Goal: Task Accomplishment & Management: Manage account settings

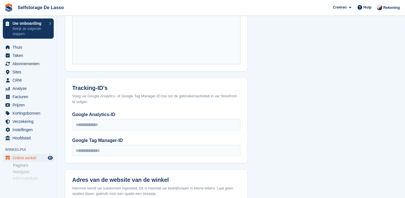
scroll to position [281, 0]
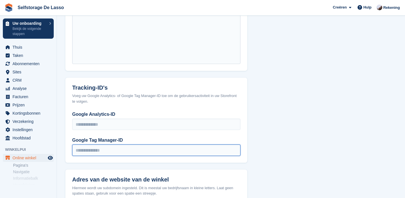
click at [109, 144] on input "Google Tag Manager-ID" at bounding box center [156, 149] width 168 height 11
paste input "**********"
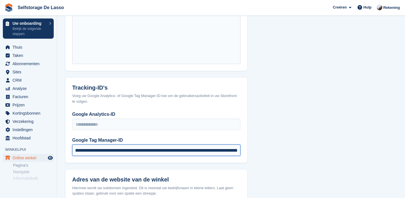
scroll to position [0, 0]
drag, startPoint x: 225, startPoint y: 145, endPoint x: 36, endPoint y: 143, distance: 189.1
click at [36, 143] on div "Uw onboarding Bekijk de volgende stappen Thuis Taken Abonnementen Abonnementen …" at bounding box center [202, 67] width 405 height 696
type input "**********"
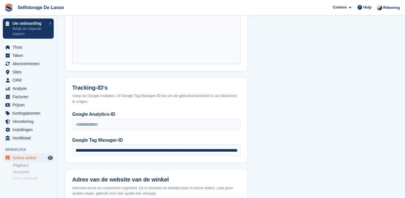
click at [274, 139] on section "Configuratie Verbind uw domein Stel uw websitedomein of subdomein in voor uw St…" at bounding box center [231, 67] width 348 height 696
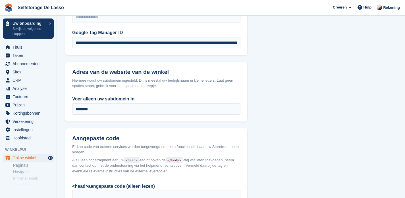
scroll to position [306, 0]
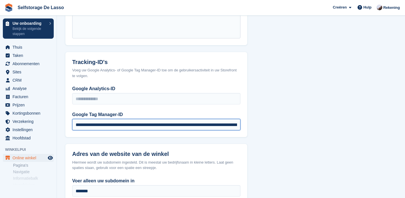
click at [131, 120] on input "**********" at bounding box center [156, 124] width 168 height 11
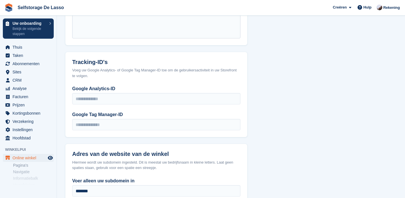
click at [296, 110] on section "Configuratie Verbind uw domein Stel uw websitedomein of subdomein in voor uw St…" at bounding box center [231, 42] width 348 height 696
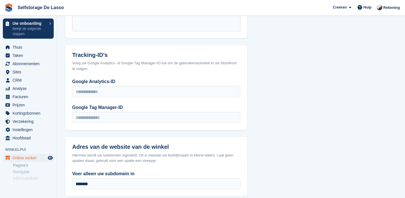
scroll to position [320, 0]
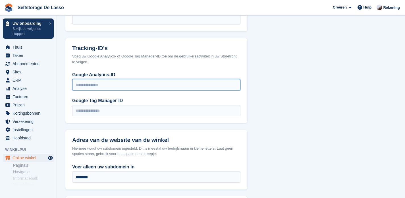
click at [138, 80] on input "Google Analytics-ID" at bounding box center [156, 84] width 168 height 11
paste input "**********"
type input "**********"
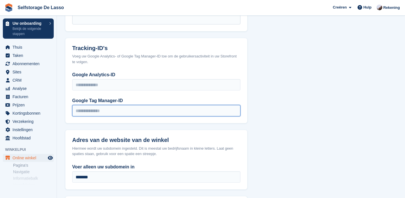
click at [126, 105] on input "Google Tag Manager-ID" at bounding box center [156, 110] width 168 height 11
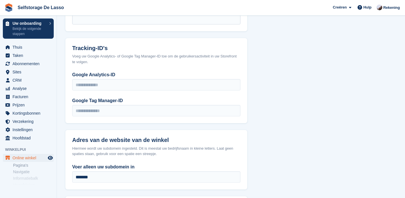
drag, startPoint x: 288, startPoint y: 102, endPoint x: 302, endPoint y: 35, distance: 68.9
click at [288, 100] on section "Configuratie Verbind uw domein Stel uw websitedomein of subdomein in voor uw St…" at bounding box center [231, 28] width 348 height 696
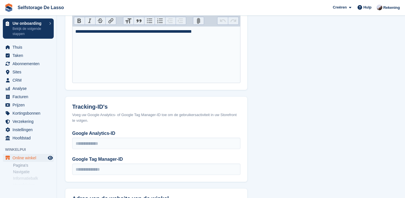
scroll to position [261, 0]
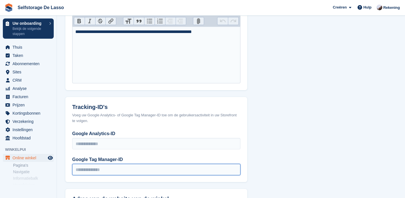
click at [103, 164] on input "Google Tag Manager-ID" at bounding box center [156, 169] width 168 height 11
paste input "**********"
type input "**********"
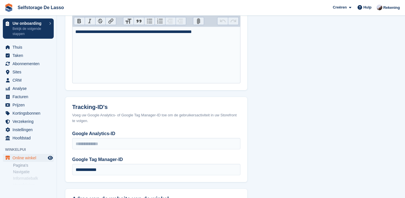
click at [269, 142] on section "Configuratie Verbind uw domein Stel uw websitedomein of subdomein in voor uw St…" at bounding box center [231, 87] width 348 height 696
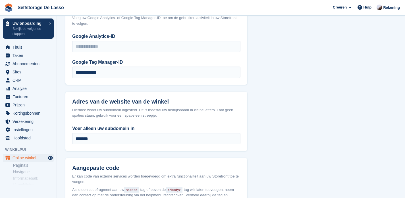
scroll to position [491, 0]
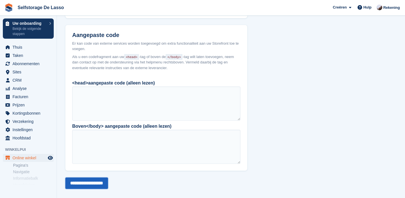
click at [90, 180] on input "**********" at bounding box center [86, 182] width 43 height 11
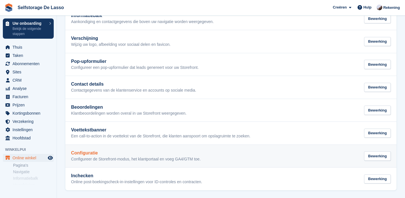
scroll to position [87, 0]
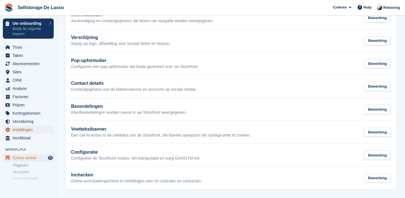
click at [25, 130] on span "Instellingen" at bounding box center [30, 130] width 34 height 8
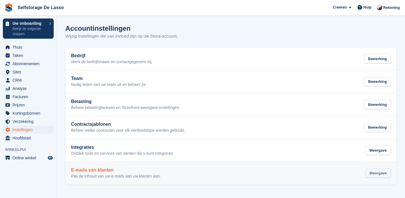
click at [376, 176] on div "Weergave" at bounding box center [378, 173] width 25 height 9
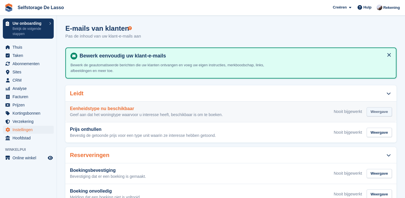
click at [380, 112] on div "Weergave" at bounding box center [379, 111] width 25 height 9
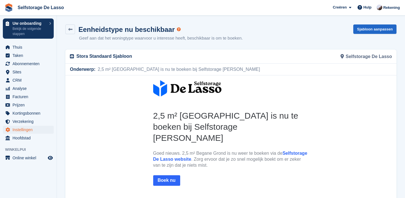
scroll to position [1, 0]
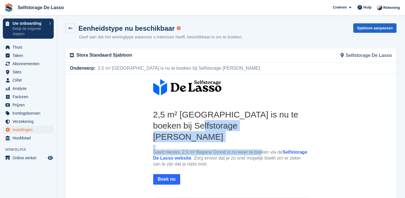
drag, startPoint x: 179, startPoint y: 121, endPoint x: 255, endPoint y: 144, distance: 79.3
click at [255, 144] on th "2,5 m² Begane Grond is nu te boeken bij Selfstorage De Lasso Goed nieuws. 2,5 m…" at bounding box center [231, 149] width 156 height 80
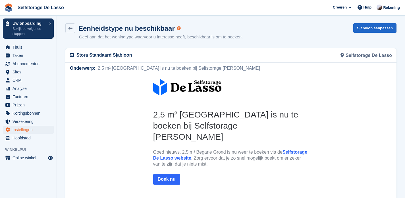
click at [255, 149] on p "Goed nieuws. 2,5 m² Begane Grond is nu weer te boeken via de Selfstorage De Las…" at bounding box center [231, 158] width 156 height 18
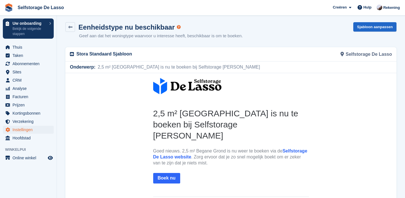
click at [117, 52] on p "Stora Standaard Sjabloon" at bounding box center [151, 54] width 151 height 7
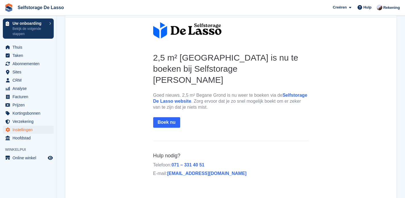
scroll to position [0, 0]
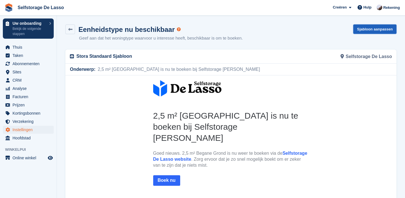
click at [371, 32] on link "Sjabloon aanpassen" at bounding box center [374, 28] width 43 height 9
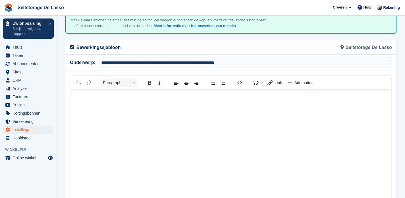
scroll to position [47, 0]
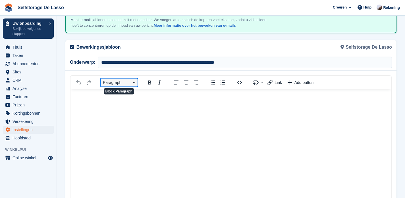
click at [130, 86] on button "Paragraph" at bounding box center [119, 82] width 37 height 8
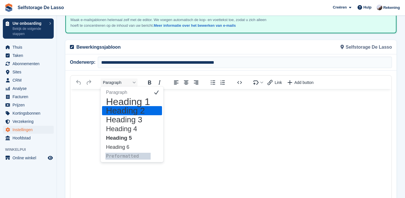
click at [140, 114] on h2 "Heading 2" at bounding box center [128, 110] width 45 height 7
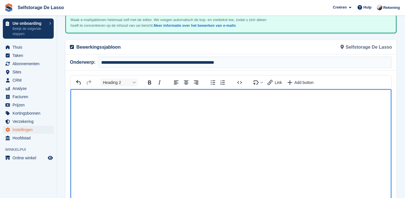
click at [108, 113] on body "Rich Text Area" at bounding box center [231, 101] width 321 height 25
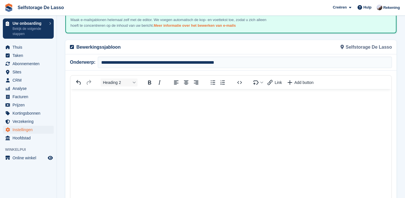
click at [200, 28] on link "Meer informatie over het bewerken van e-mails" at bounding box center [195, 25] width 82 height 4
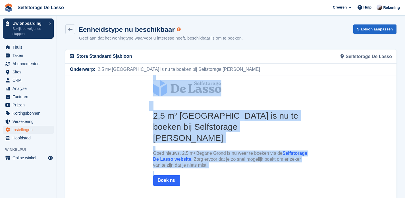
drag, startPoint x: 200, startPoint y: 176, endPoint x: 140, endPoint y: 83, distance: 111.4
click at [140, 83] on center "2,5 m² Begane Grond is nu te boeken bij Selfstorage De Lasso Goed nieuws. 2,5 m…" at bounding box center [230, 158] width 331 height 167
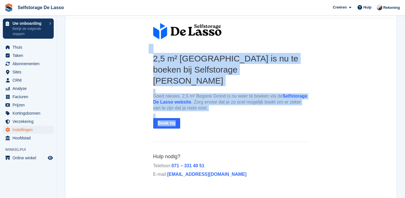
scroll to position [56, 0]
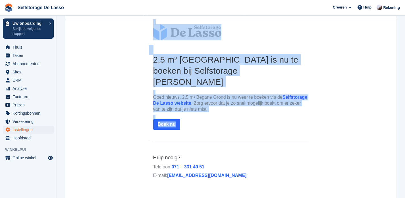
drag, startPoint x: 236, startPoint y: 172, endPoint x: 140, endPoint y: 33, distance: 169.3
click at [140, 33] on center "2,5 m² Begane Grond is nu te boeken bij Selfstorage De Lasso Goed nieuws. 2,5 m…" at bounding box center [230, 102] width 331 height 167
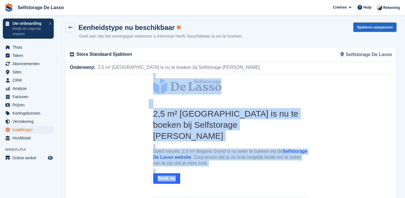
scroll to position [0, 0]
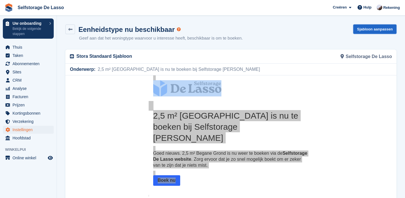
drag, startPoint x: 370, startPoint y: 30, endPoint x: 303, endPoint y: 68, distance: 76.8
click at [370, 30] on link "Sjabloon aanpassen" at bounding box center [374, 28] width 43 height 9
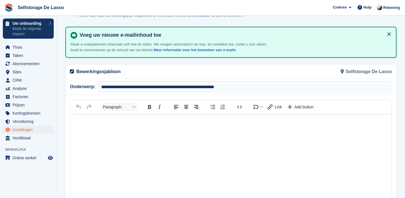
scroll to position [94, 0]
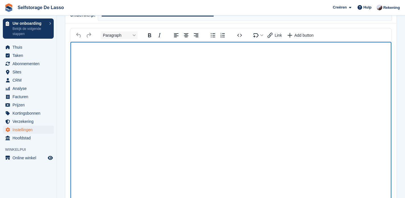
click at [101, 61] on body "Rich Text Area" at bounding box center [231, 52] width 321 height 20
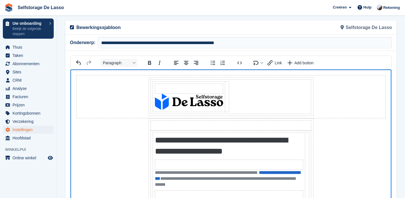
scroll to position [86, 0]
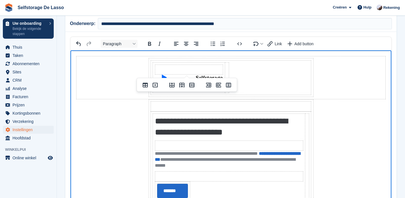
click at [196, 68] on td "Rich Text Area" at bounding box center [189, 70] width 68 height 10
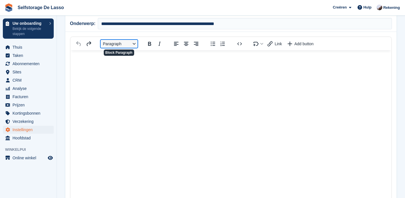
click at [121, 48] on button "Paragraph" at bounding box center [119, 44] width 37 height 8
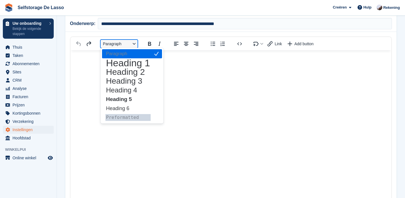
click at [121, 48] on button "Paragraph" at bounding box center [119, 44] width 37 height 8
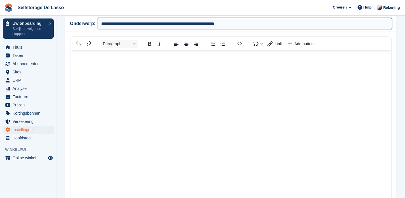
click at [139, 29] on input "**********" at bounding box center [245, 23] width 294 height 11
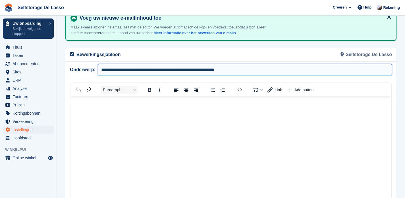
scroll to position [0, 0]
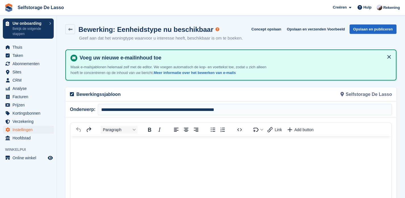
click at [191, 95] on div "Bewerkingssjabloon" at bounding box center [149, 94] width 165 height 14
click at [73, 96] on icon at bounding box center [72, 94] width 4 height 5
click at [92, 98] on p "Bewerkingssjabloon" at bounding box center [151, 94] width 151 height 7
drag, startPoint x: 181, startPoint y: 97, endPoint x: 188, endPoint y: 90, distance: 9.9
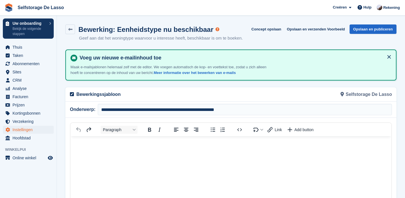
click at [182, 97] on p "Bewerkingssjabloon" at bounding box center [151, 94] width 151 height 7
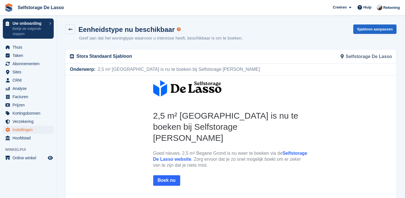
click at [102, 64] on div "Onderwerp: 2,5 m² Begane Grond is nu te boeken bij Selfstorage De Lasso" at bounding box center [231, 69] width 329 height 11
drag, startPoint x: 107, startPoint y: 57, endPoint x: 125, endPoint y: 56, distance: 17.4
click at [108, 57] on p "Stora Standaard Sjabloon" at bounding box center [151, 56] width 151 height 7
click at [294, 56] on div "Selfstorage De Lasso" at bounding box center [313, 56] width 165 height 14
click at [360, 30] on link "Sjabloon aanpassen" at bounding box center [374, 28] width 43 height 9
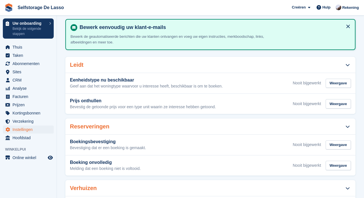
scroll to position [38, 0]
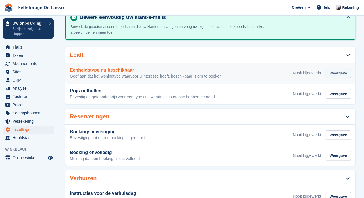
click at [332, 73] on div "Weergave" at bounding box center [338, 73] width 25 height 9
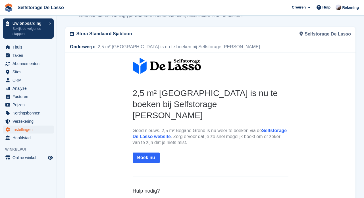
scroll to position [27, 0]
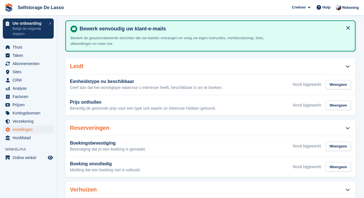
scroll to position [38, 0]
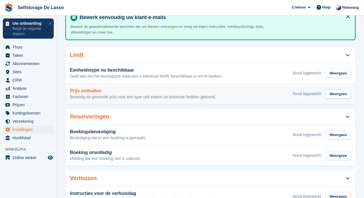
click at [117, 90] on h3 "Prijs onthullen" at bounding box center [143, 90] width 146 height 5
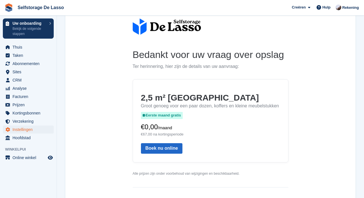
scroll to position [62, 0]
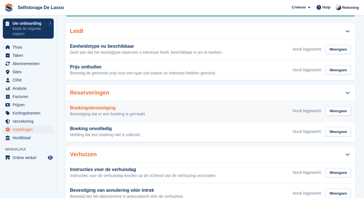
scroll to position [38, 0]
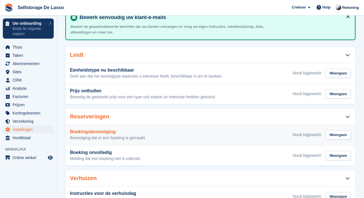
click at [151, 135] on div "Boekingsbevestiging Bevestiging dat er een boeking is gemaakt. Nooit bijgewerkt…" at bounding box center [210, 134] width 281 height 11
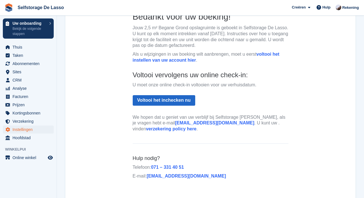
scroll to position [111, 0]
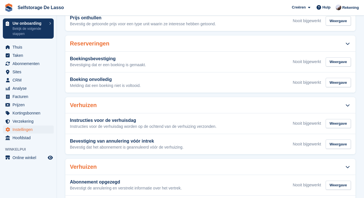
scroll to position [38, 0]
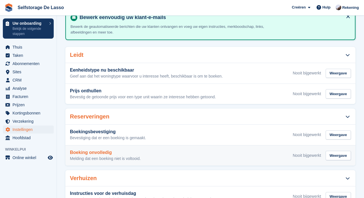
click at [138, 152] on h3 "Boeking onvolledig" at bounding box center [105, 152] width 71 height 5
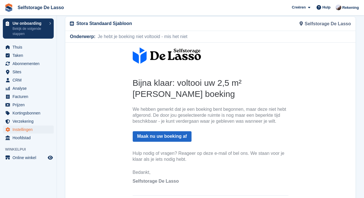
scroll to position [60, 0]
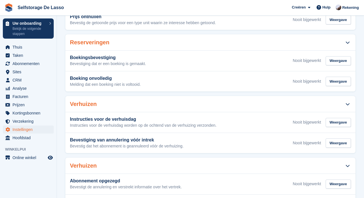
scroll to position [134, 0]
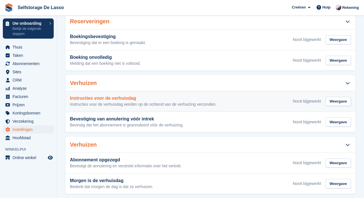
click at [140, 99] on h3 "Instructies voor de verhuisdag" at bounding box center [143, 98] width 147 height 5
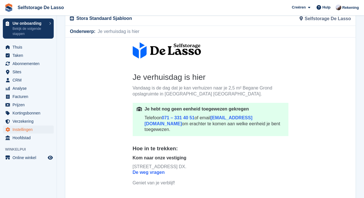
scroll to position [30, 0]
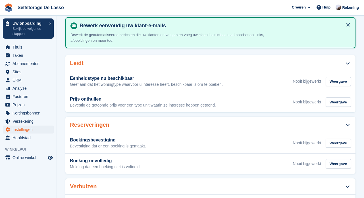
scroll to position [134, 0]
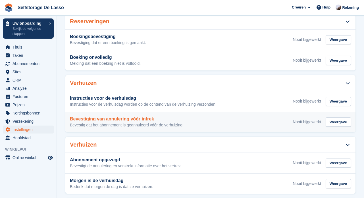
click at [126, 121] on div "Bevestiging van annulering vóór intrek Bevestig dat het abonnement is geannulee…" at bounding box center [127, 122] width 114 height 11
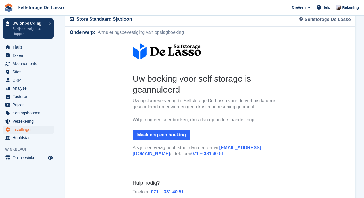
scroll to position [22, 0]
